Goal: Find specific page/section: Find specific page/section

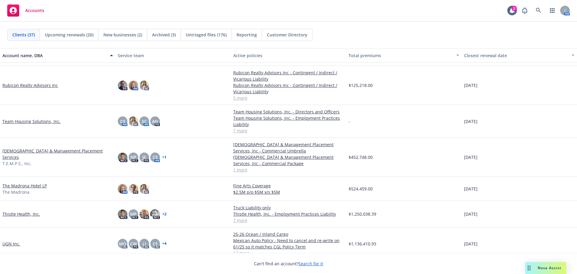
scroll to position [752, 0]
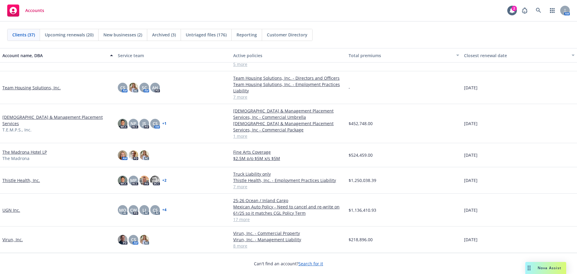
click at [28, 181] on link "Thistle Health, Inc." at bounding box center [21, 180] width 38 height 6
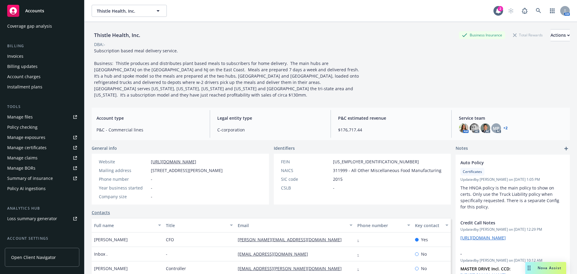
scroll to position [18, 0]
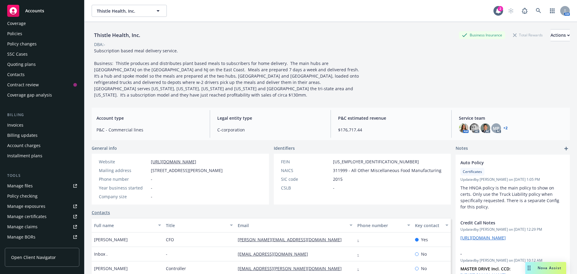
click at [43, 123] on div "Invoices" at bounding box center [42, 125] width 70 height 10
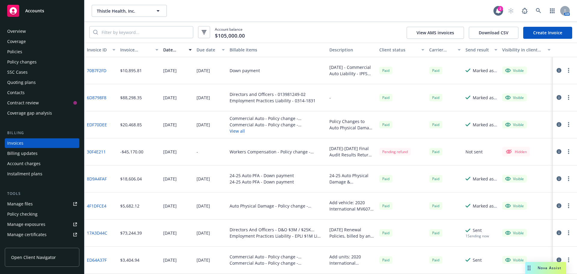
click at [35, 59] on div "Policy changes" at bounding box center [21, 62] width 29 height 10
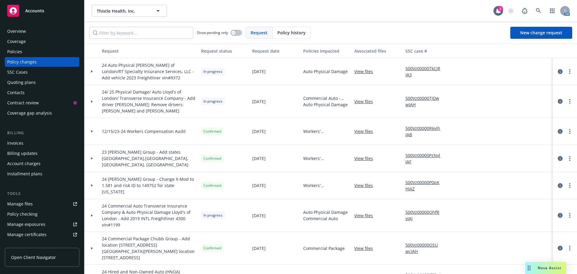
click at [44, 144] on div "Invoices" at bounding box center [42, 143] width 70 height 10
